Goal: Task Accomplishment & Management: Complete application form

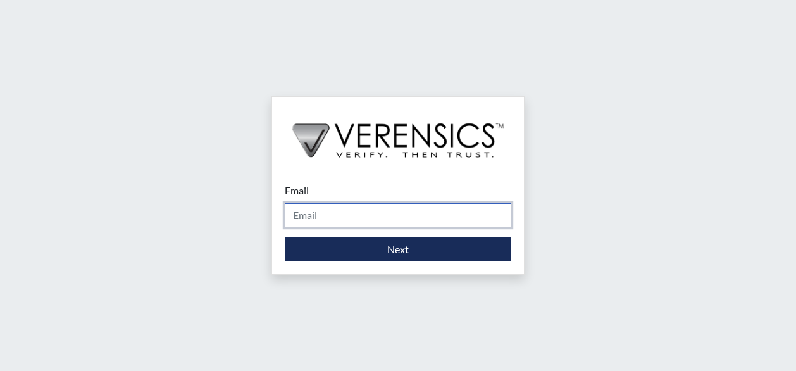
click at [366, 221] on input "Email" at bounding box center [398, 215] width 226 height 24
type input "[PERSON_NAME][EMAIL_ADDRESS][PERSON_NAME][DOMAIN_NAME]"
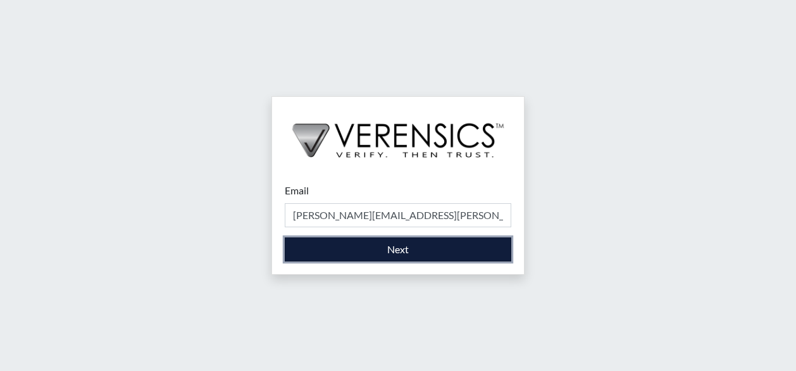
click at [371, 254] on button "Next" at bounding box center [398, 249] width 226 height 24
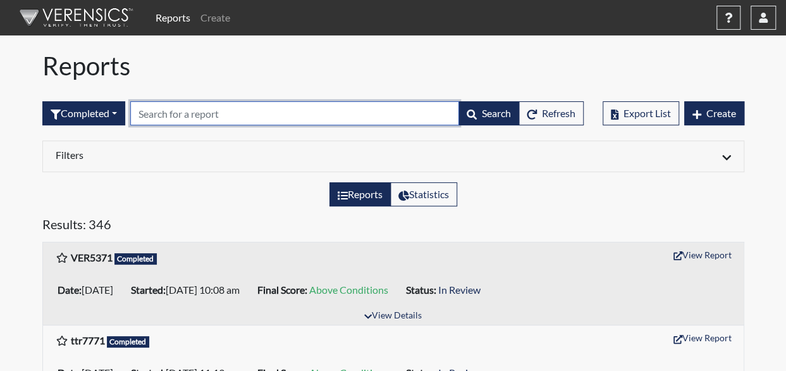
click at [232, 114] on input "text" at bounding box center [294, 113] width 329 height 24
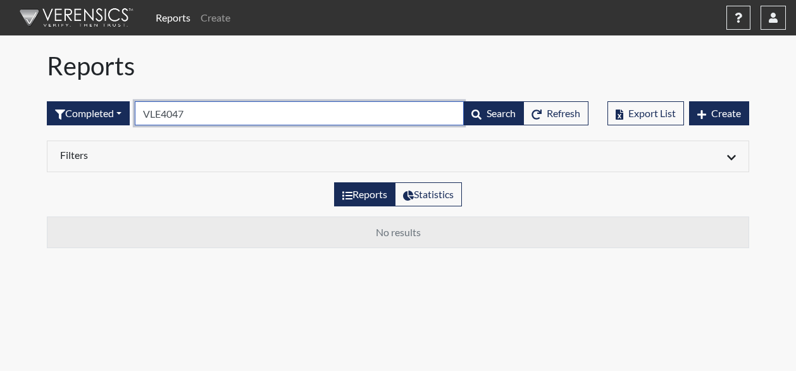
drag, startPoint x: 213, startPoint y: 113, endPoint x: 143, endPoint y: 119, distance: 69.9
click at [143, 119] on input "VLE4047" at bounding box center [299, 113] width 329 height 24
type input "VLE4047"
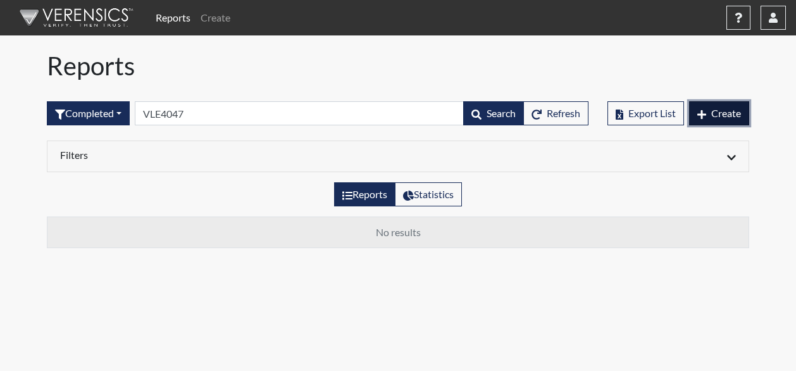
click at [709, 117] on button "Create" at bounding box center [719, 113] width 60 height 24
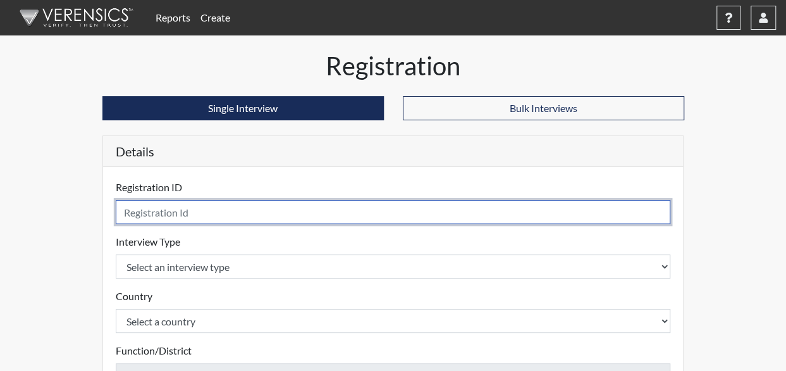
click at [215, 206] on input "text" at bounding box center [393, 212] width 555 height 24
paste input "VLE4047"
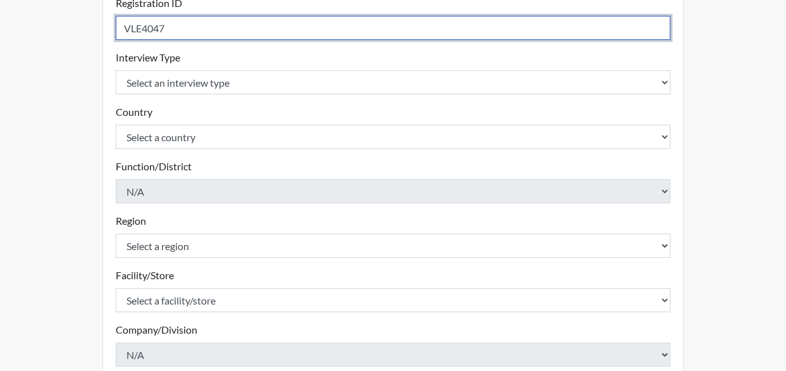
scroll to position [190, 0]
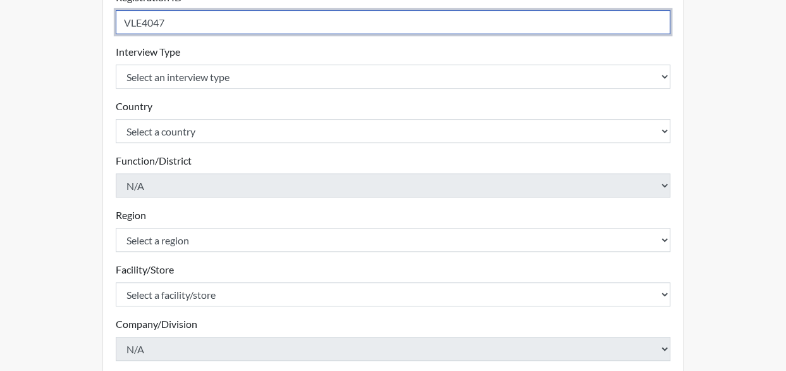
type input "VLE4047"
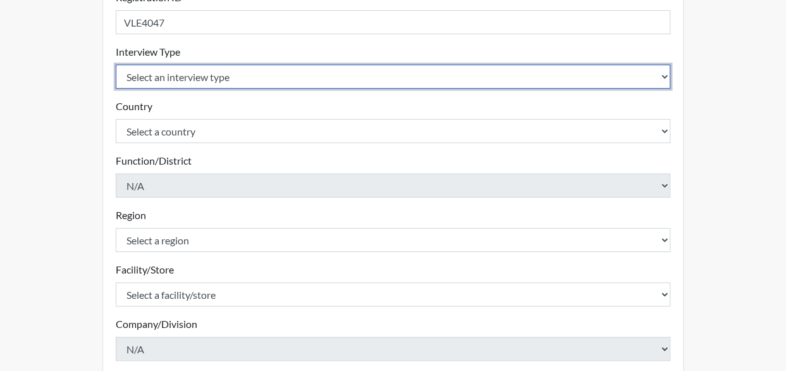
click at [215, 75] on select "Select an interview type Corrections Pre-Employment" at bounding box center [393, 77] width 555 height 24
select select "ff733e93-e1bf-11ea-9c9f-0eff0cf7eb8f"
click at [116, 65] on select "Select an interview type Corrections Pre-Employment" at bounding box center [393, 77] width 555 height 24
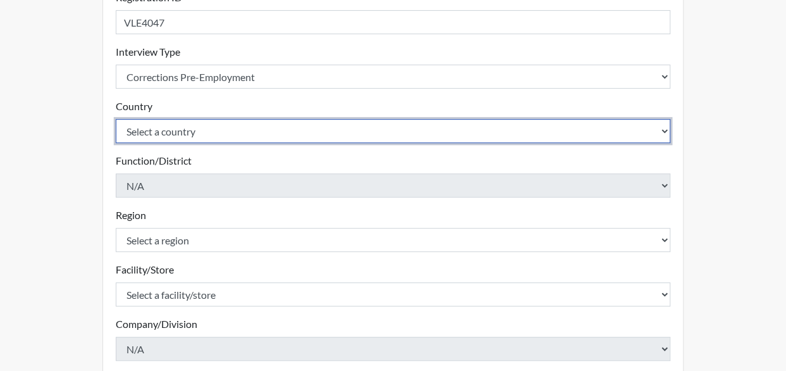
click at [207, 131] on select "Select a country [GEOGRAPHIC_DATA] [GEOGRAPHIC_DATA]" at bounding box center [393, 131] width 555 height 24
select select "united-states-of-[GEOGRAPHIC_DATA]"
click at [116, 119] on select "Select a country [GEOGRAPHIC_DATA] [GEOGRAPHIC_DATA]" at bounding box center [393, 131] width 555 height 24
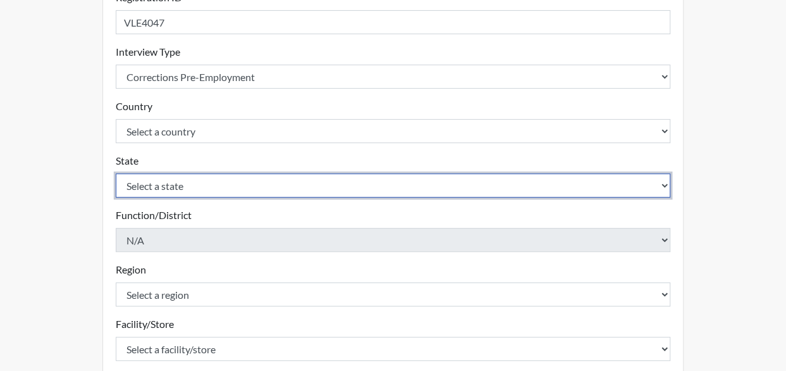
click at [188, 187] on select "Select a state [US_STATE] [US_STATE] [US_STATE] [US_STATE] [US_STATE] [US_STATE…" at bounding box center [393, 185] width 555 height 24
select select "GA"
click at [116, 173] on select "Select a state [US_STATE] [US_STATE] [US_STATE] [US_STATE] [US_STATE] [US_STATE…" at bounding box center [393, 185] width 555 height 24
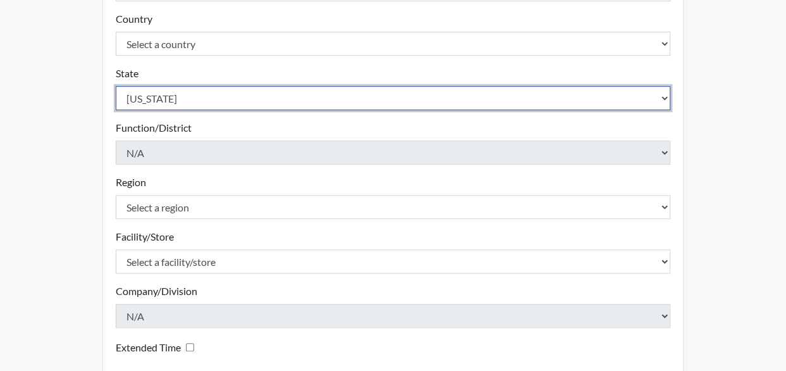
scroll to position [316, 0]
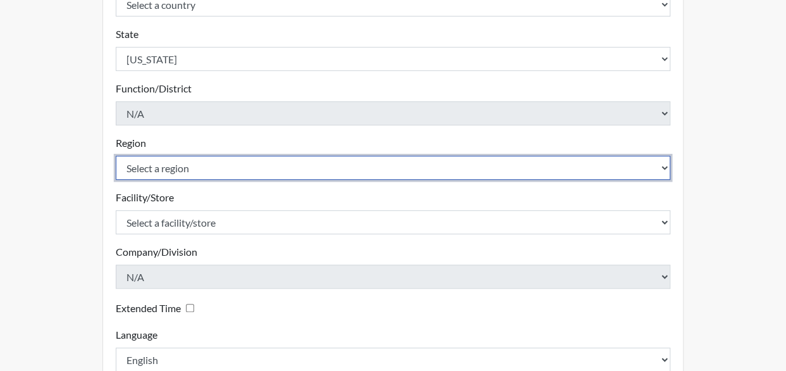
click at [172, 166] on select "Select a region [GEOGRAPHIC_DATA]" at bounding box center [393, 168] width 555 height 24
select select "51976826-f18e-4b67-8d3b-b0a0fa2f97ff"
click at [116, 156] on select "Select a region [GEOGRAPHIC_DATA]" at bounding box center [393, 168] width 555 height 24
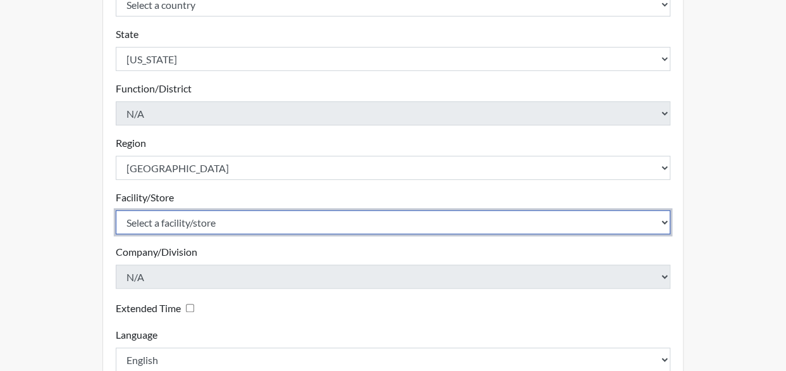
click at [173, 218] on select "Select a facility/store [GEOGRAPHIC_DATA] [PERSON_NAME] [PERSON_NAME] SP" at bounding box center [393, 222] width 555 height 24
select select "cd77449e-52a2-45cd-b1da-0308f544c527"
click at [116, 210] on select "Select a facility/store [GEOGRAPHIC_DATA] [PERSON_NAME] [PERSON_NAME] SP" at bounding box center [393, 222] width 555 height 24
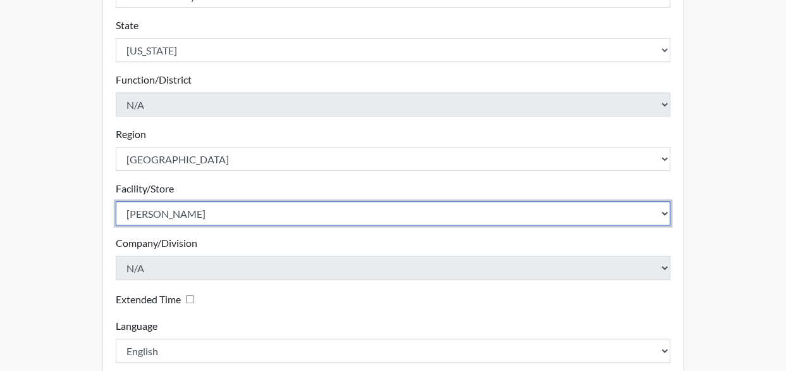
scroll to position [393, 0]
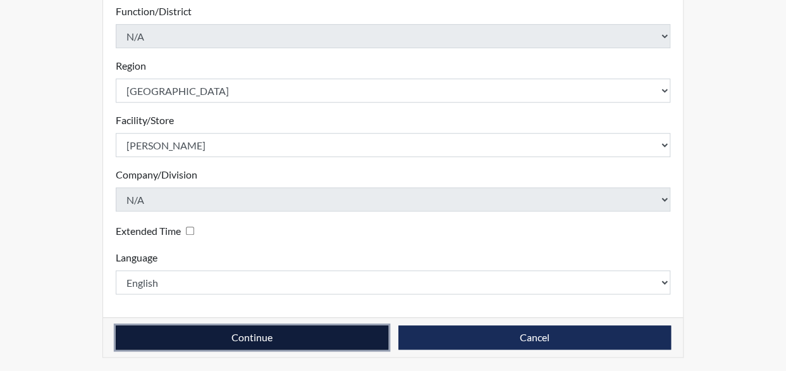
click at [286, 330] on button "Continue" at bounding box center [252, 337] width 273 height 24
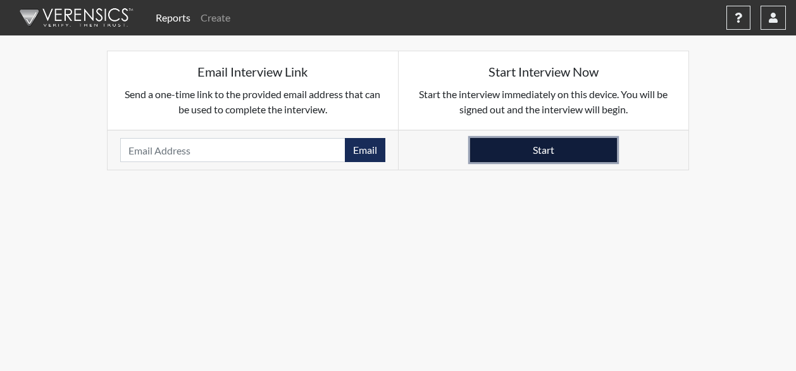
click at [550, 152] on button "Start" at bounding box center [543, 150] width 147 height 24
